Goal: Information Seeking & Learning: Learn about a topic

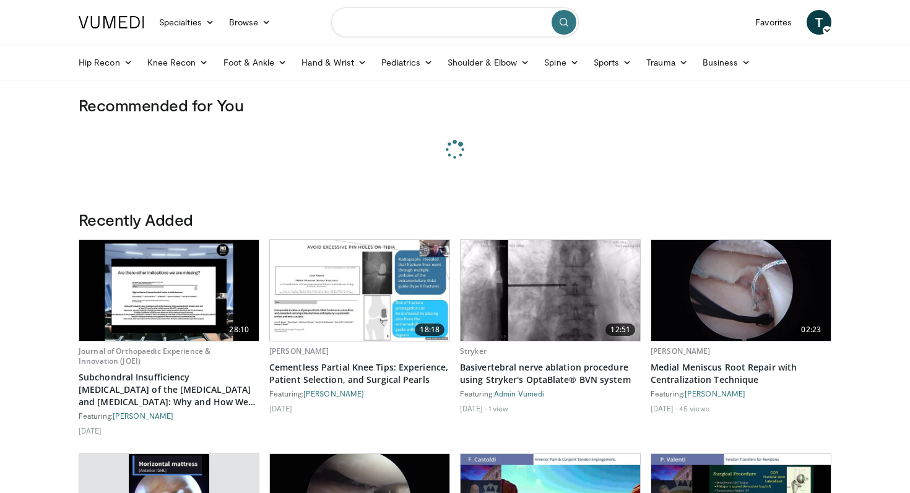
click at [394, 15] on input "Search topics, interventions" at bounding box center [455, 22] width 248 height 30
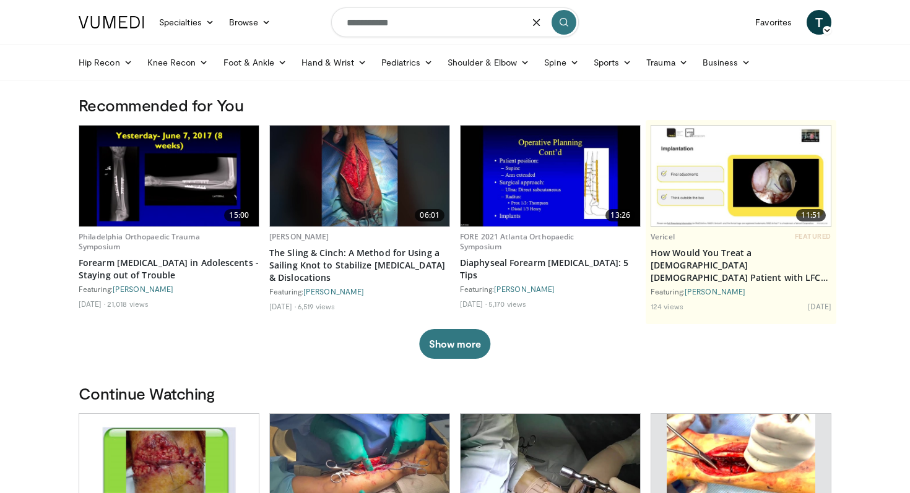
type input "**********"
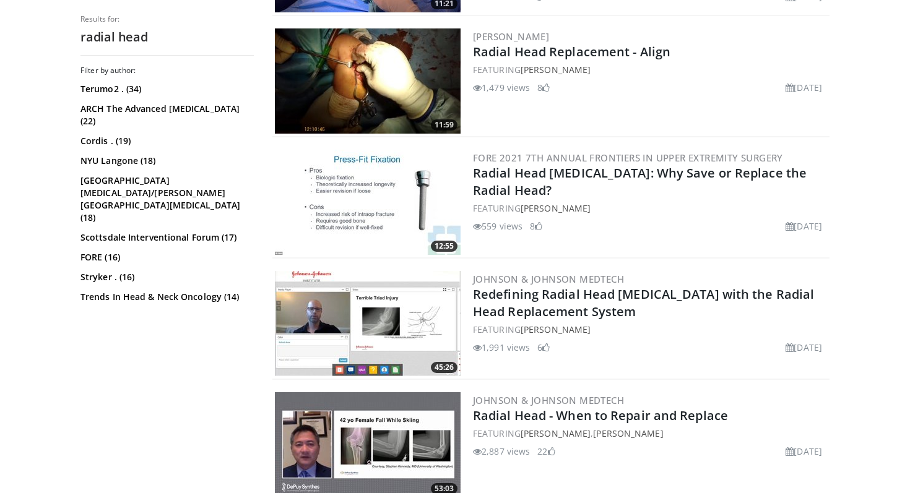
scroll to position [1361, 0]
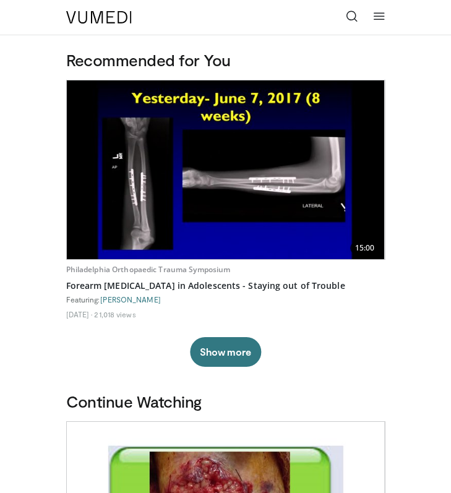
click at [358, 25] on link at bounding box center [352, 17] width 25 height 25
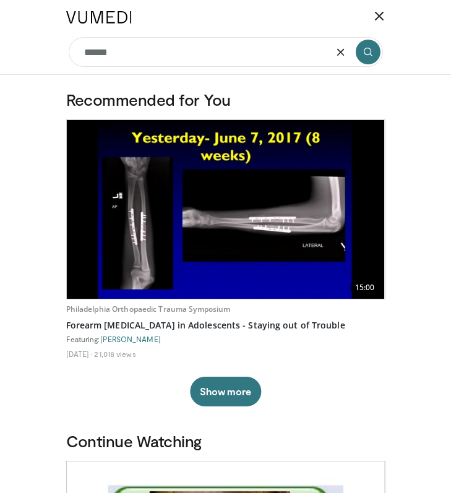
type input "******"
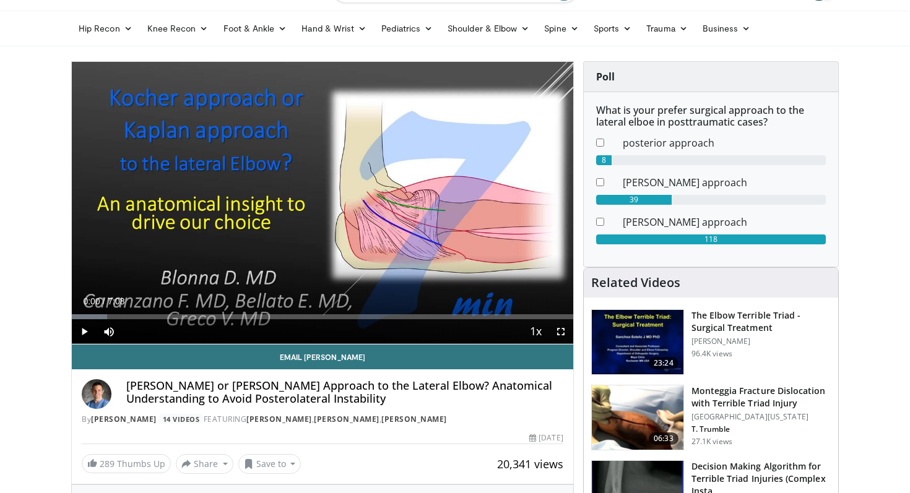
scroll to position [51, 0]
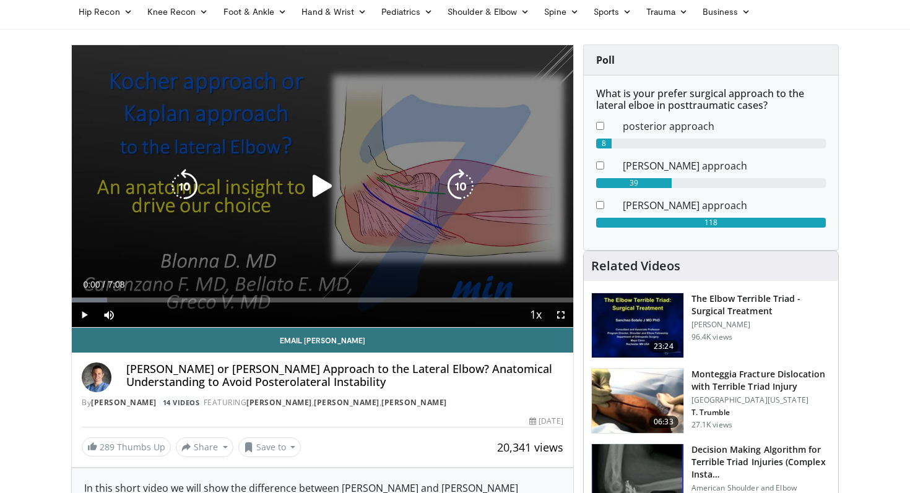
click at [310, 175] on icon "Video Player" at bounding box center [322, 186] width 35 height 35
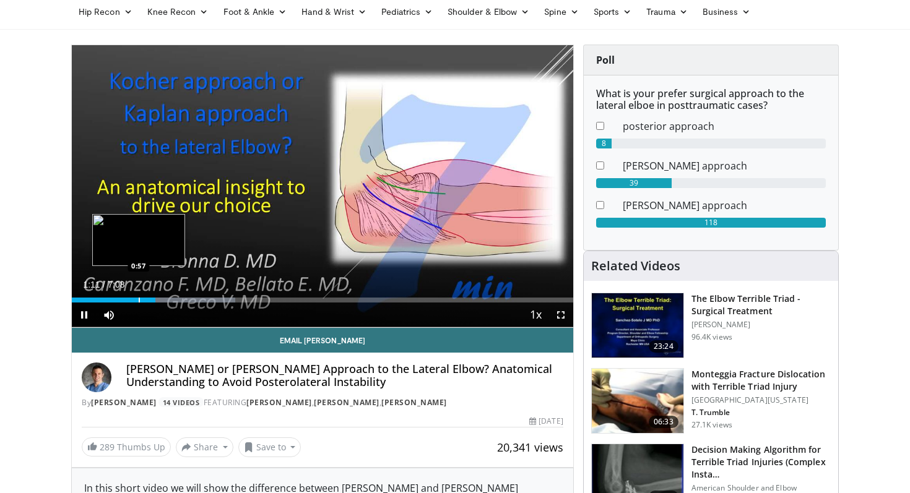
click at [139, 298] on div "Progress Bar" at bounding box center [139, 300] width 1 height 5
click at [124, 300] on div "Progress Bar" at bounding box center [124, 300] width 1 height 5
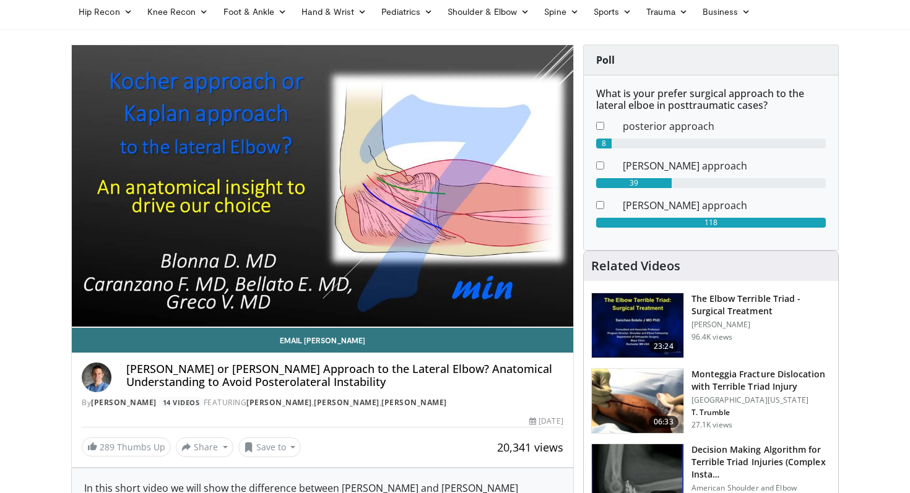
click at [79, 327] on span "Video Player" at bounding box center [84, 339] width 25 height 25
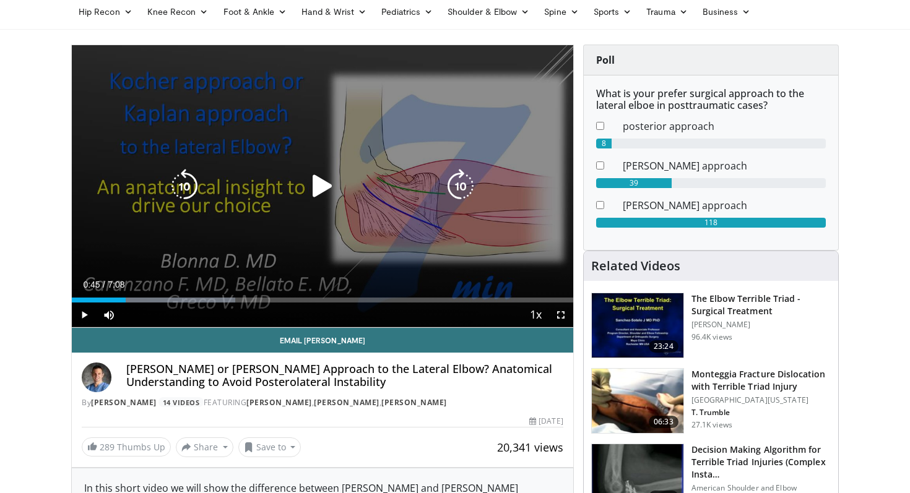
click at [313, 189] on icon "Video Player" at bounding box center [322, 186] width 35 height 35
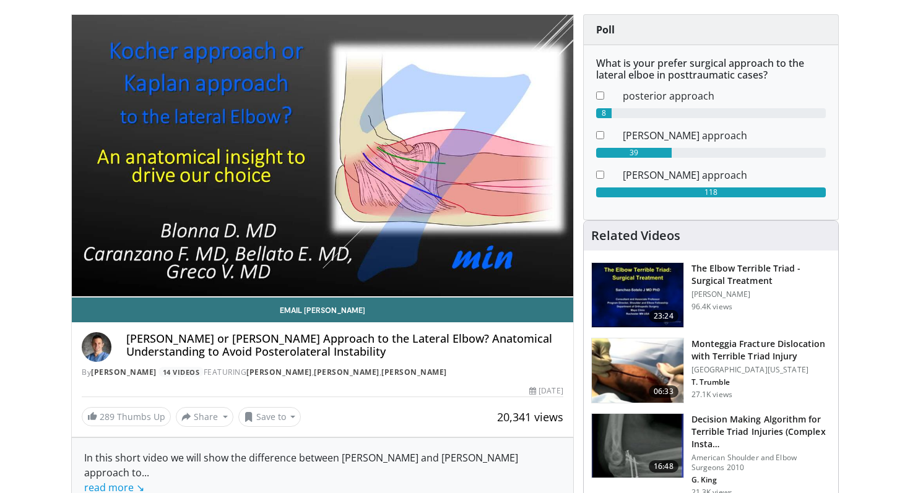
scroll to position [83, 0]
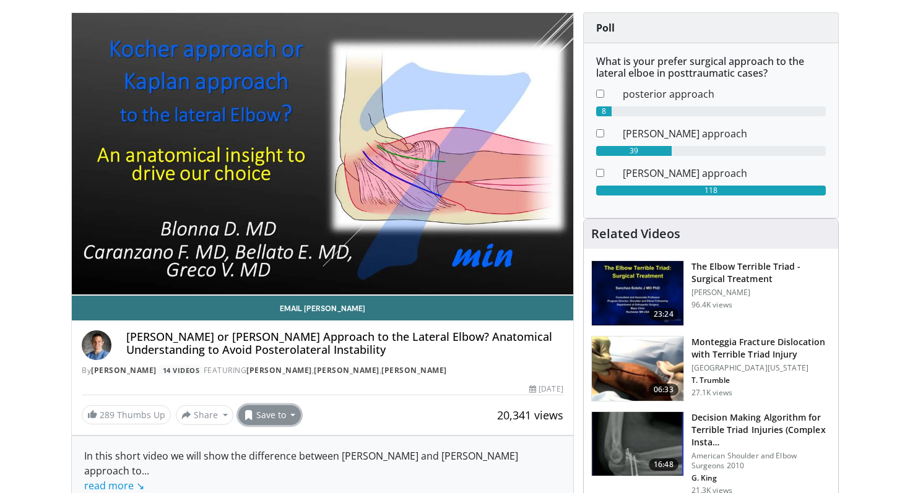
click at [280, 417] on button "Save to" at bounding box center [269, 415] width 63 height 20
click at [290, 337] on span "Add to Favorites" at bounding box center [292, 339] width 76 height 14
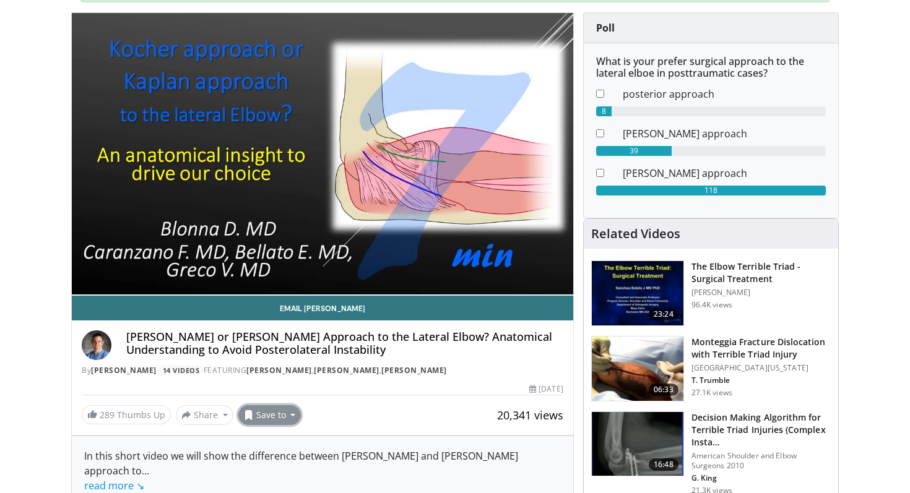
click at [278, 413] on button "Save to" at bounding box center [269, 415] width 63 height 20
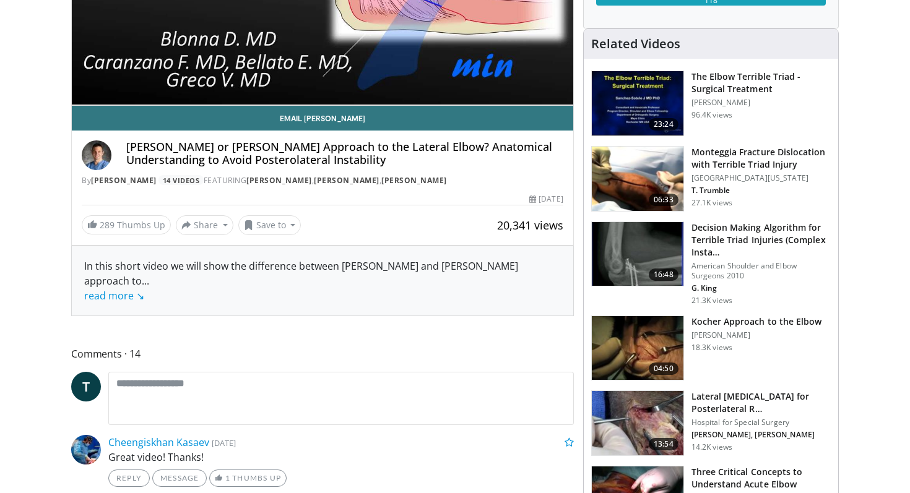
scroll to position [0, 0]
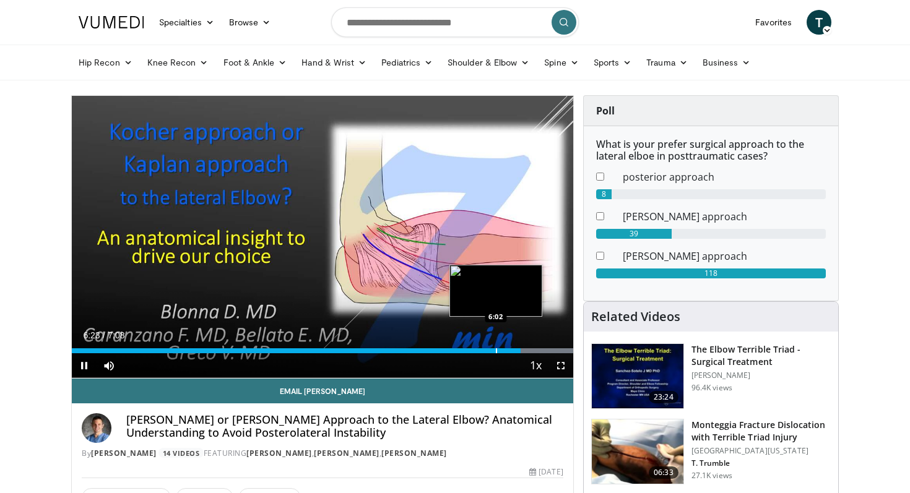
click at [451, 351] on div "Progress Bar" at bounding box center [496, 351] width 1 height 5
click at [451, 351] on div "Progress Bar" at bounding box center [484, 351] width 1 height 5
click at [451, 352] on div "Progress Bar" at bounding box center [467, 351] width 1 height 5
click at [451, 352] on div "Progress Bar" at bounding box center [559, 351] width 1 height 5
click at [451, 352] on div "Progress Bar" at bounding box center [555, 351] width 1 height 5
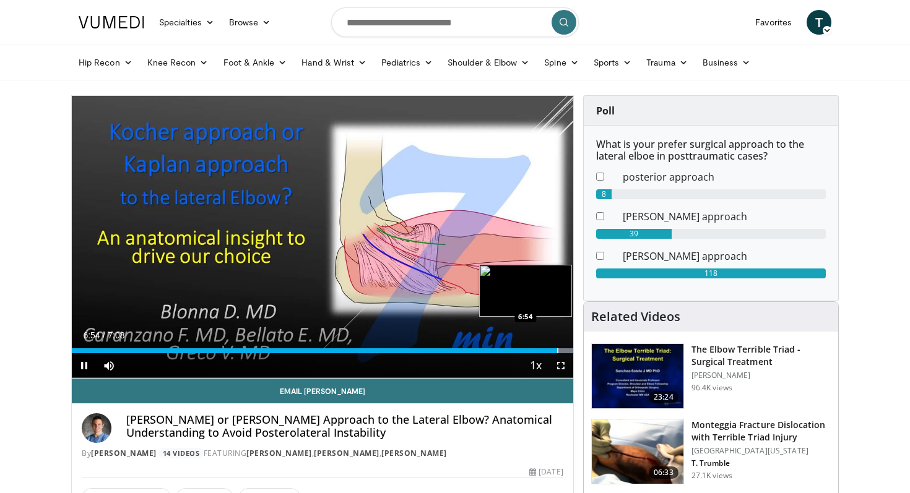
click at [451, 352] on div "Progress Bar" at bounding box center [557, 351] width 1 height 5
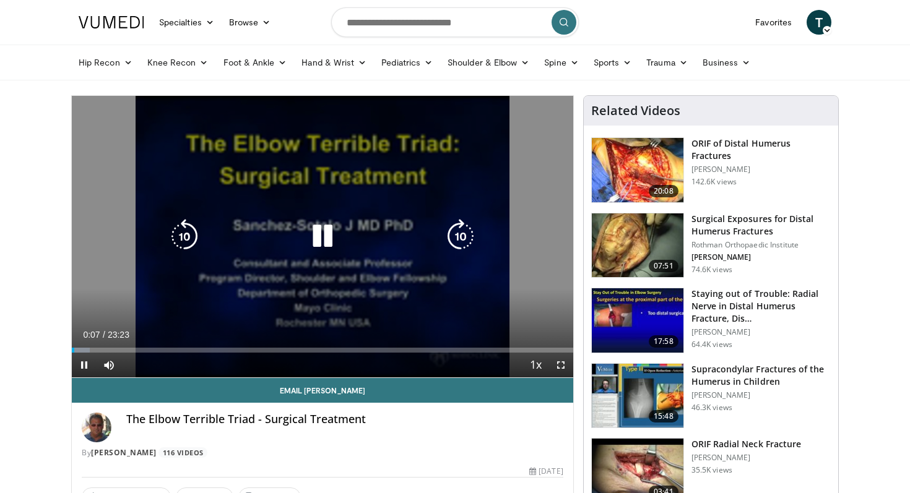
click at [361, 222] on div "10 seconds Tap to unmute" at bounding box center [322, 237] width 501 height 282
